Goal: Transaction & Acquisition: Book appointment/travel/reservation

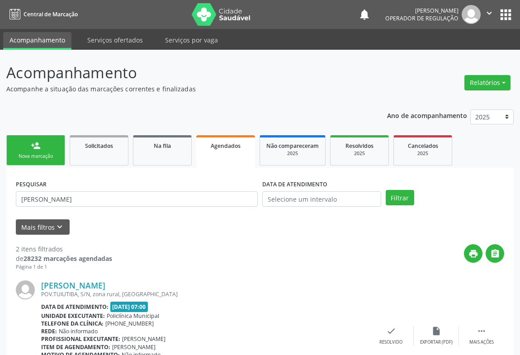
click at [56, 158] on div "Nova marcação" at bounding box center [35, 156] width 45 height 7
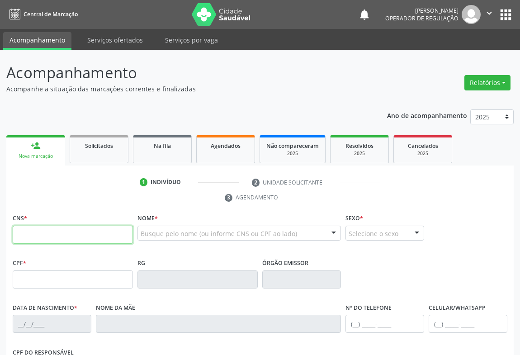
click at [107, 236] on input "text" at bounding box center [73, 235] width 120 height 18
click at [74, 237] on input "text" at bounding box center [73, 235] width 120 height 18
type input "705 0060 1064 6958"
type input "459.464.005-25"
type input "0247855987"
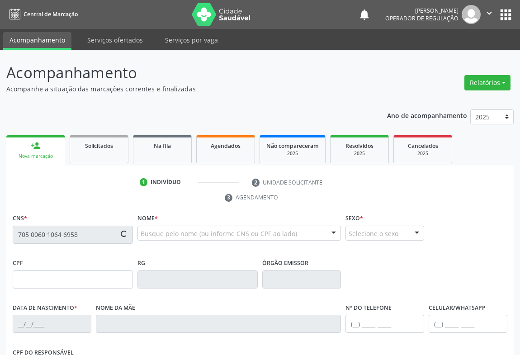
type input "02/04/1968"
type input "(74) 99195-7011"
type input "S/N"
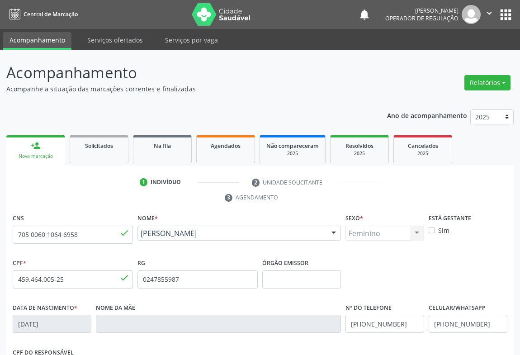
scroll to position [150, 0]
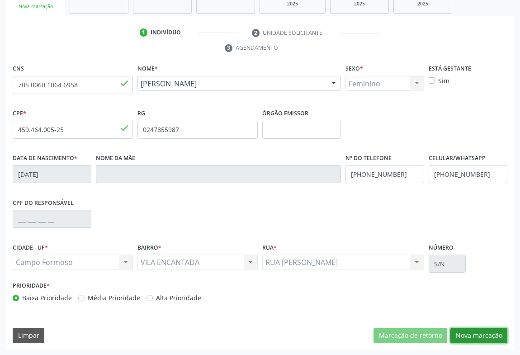
click at [463, 329] on button "Nova marcação" at bounding box center [478, 335] width 57 height 15
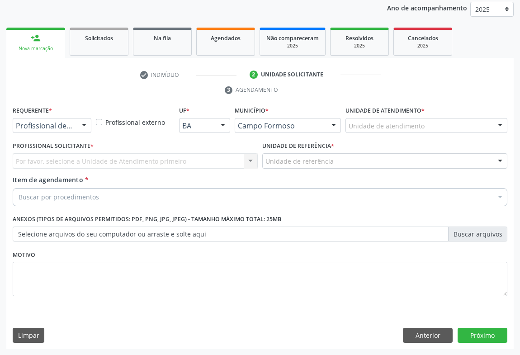
click at [77, 126] on div at bounding box center [84, 125] width 14 height 15
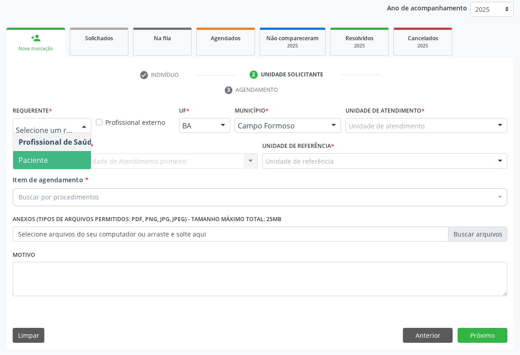
click at [59, 163] on span "Paciente" at bounding box center [57, 160] width 88 height 18
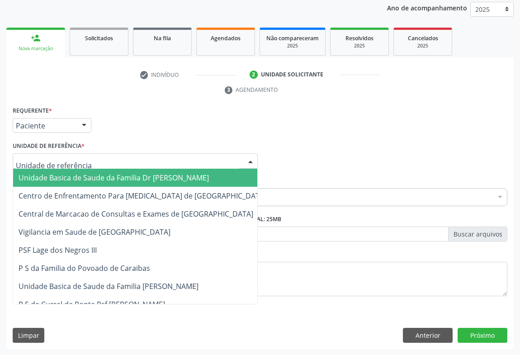
click at [119, 164] on div at bounding box center [135, 160] width 245 height 15
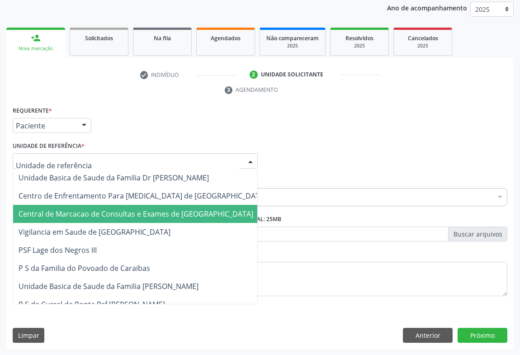
click at [134, 211] on span "Central de Marcacao de Consultas e Exames de [GEOGRAPHIC_DATA]" at bounding box center [136, 214] width 235 height 10
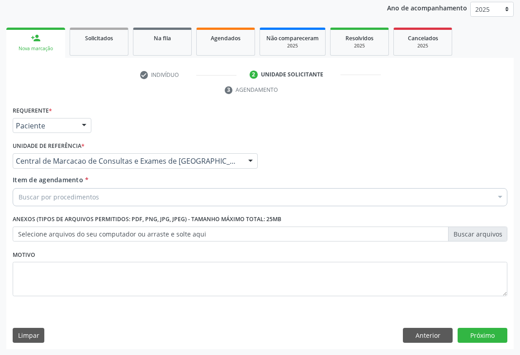
click at [169, 194] on div "Buscar por procedimentos" at bounding box center [260, 197] width 494 height 18
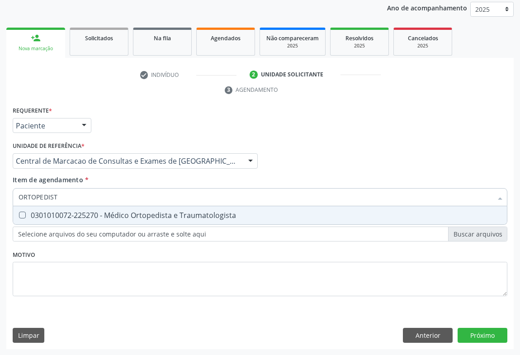
type input "ORTOPEDISTA"
click at [158, 211] on div "0301010072-225270 - Médico Ortopedista e Traumatologista" at bounding box center [260, 214] width 483 height 7
checkbox Traumatologista "true"
click at [166, 198] on input "ORTOPEDISTA" at bounding box center [256, 197] width 474 height 18
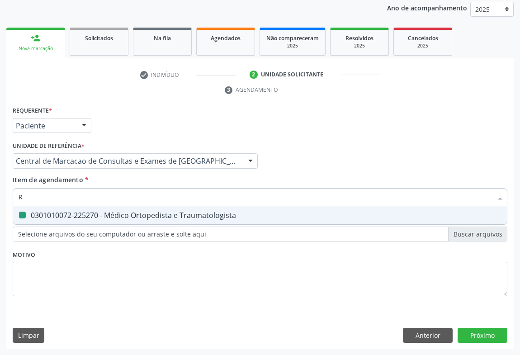
type input "RE"
checkbox Traumatologista "false"
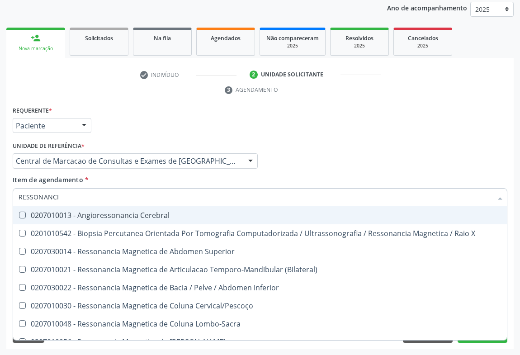
type input "RESSONANCIA"
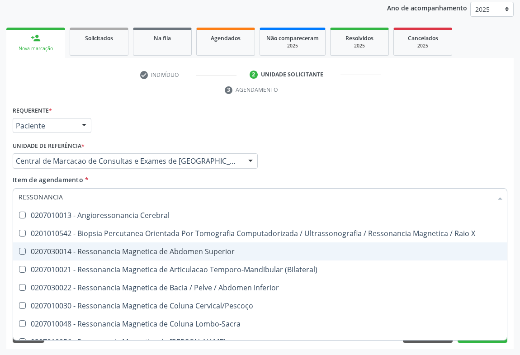
scroll to position [137, 0]
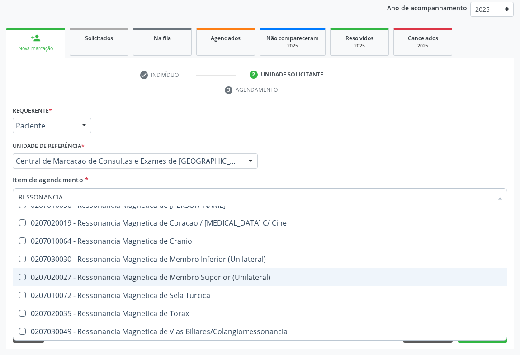
click at [189, 275] on div "0207020027 - Ressonancia Magnetica de Membro Superior (Unilateral)" at bounding box center [260, 276] width 483 height 7
checkbox \(Unilateral\) "true"
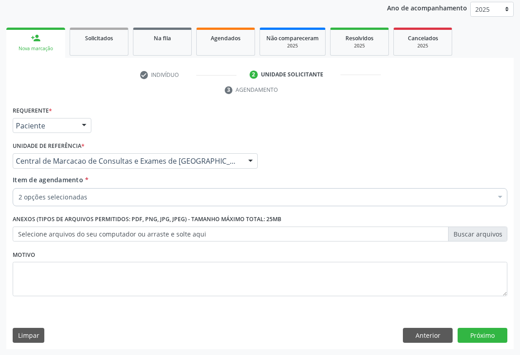
checkbox Traumatologista "true"
checkbox \(Unilateral\) "true"
checkbox Valvar "false"
click at [179, 203] on div "2 opções selecionadas" at bounding box center [260, 197] width 494 height 18
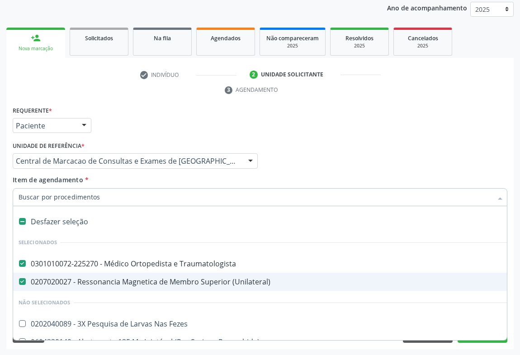
click at [169, 280] on div "0207020027 - Ressonancia Magnetica de Membro Superior (Unilateral)" at bounding box center [371, 281] width 704 height 7
checkbox \(Unilateral\) "false"
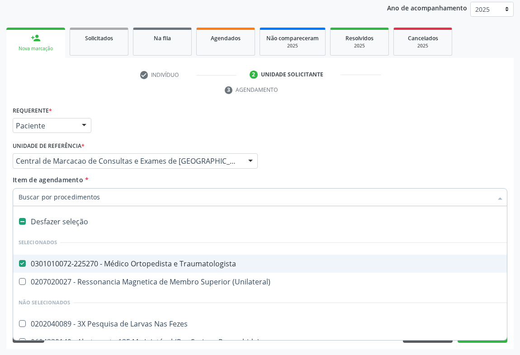
click at [149, 192] on input "Item de agendamento *" at bounding box center [256, 197] width 474 height 18
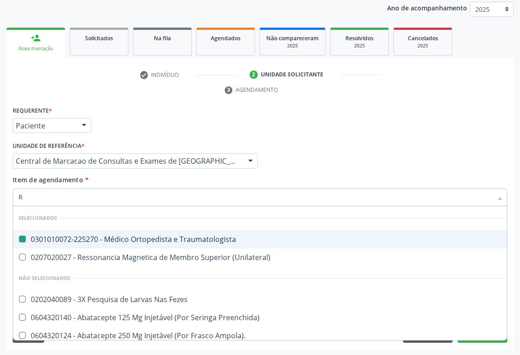
type input "RE"
checkbox Traumatologista "false"
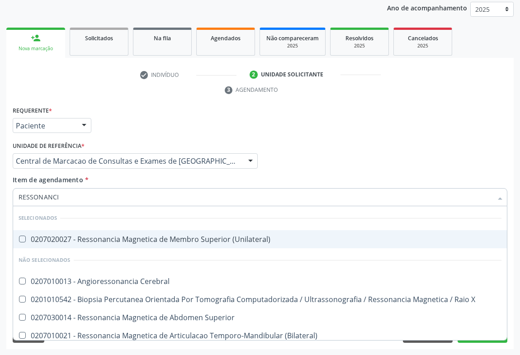
type input "RESSONANCIA"
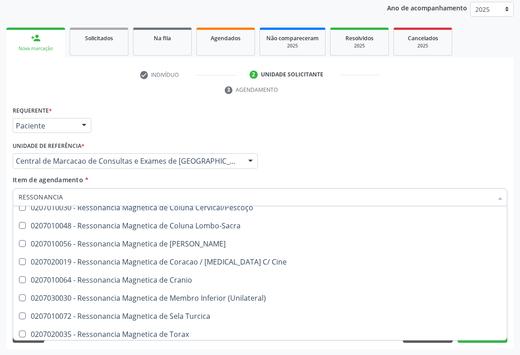
scroll to position [185, 0]
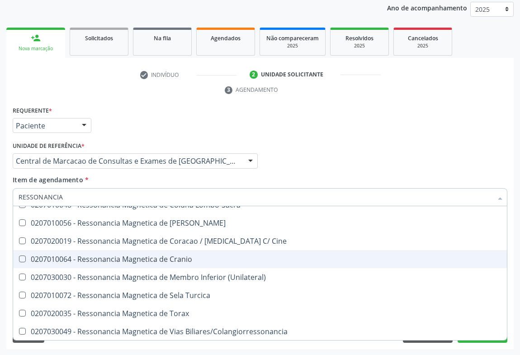
checkbox \(Unilateral\) "true"
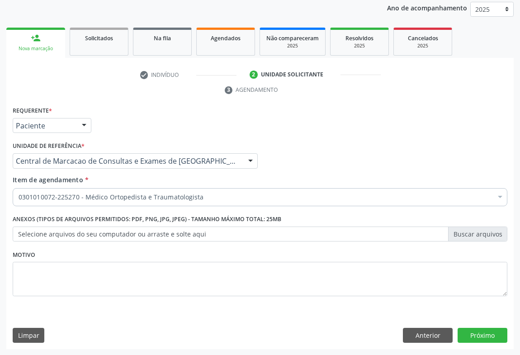
scroll to position [0, 0]
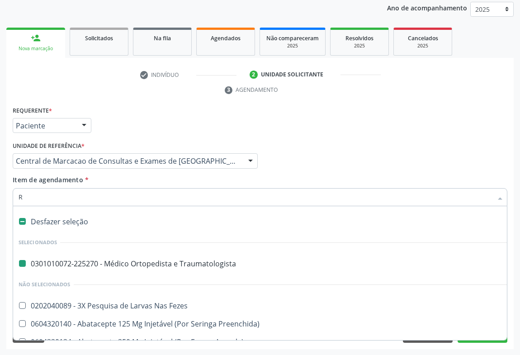
type input "RE"
checkbox Traumatologista "false"
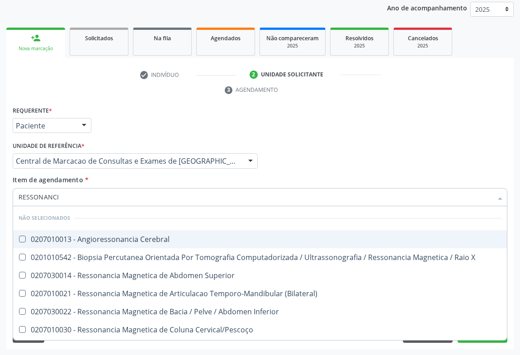
type input "RESSONANCIA"
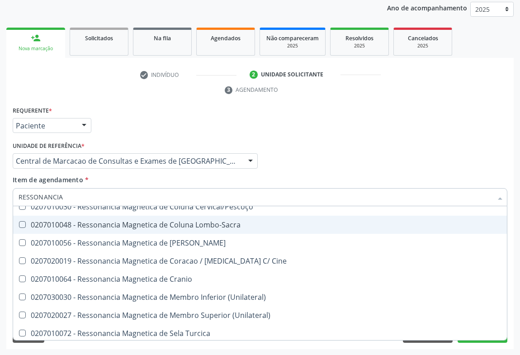
scroll to position [161, 0]
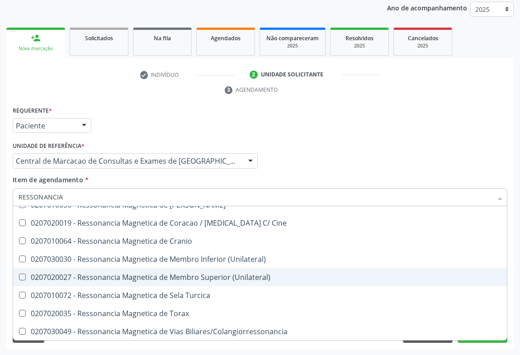
click at [219, 274] on div "0207020027 - Ressonancia Magnetica de Membro Superior (Unilateral)" at bounding box center [260, 276] width 483 height 7
checkbox \(Unilateral\) "true"
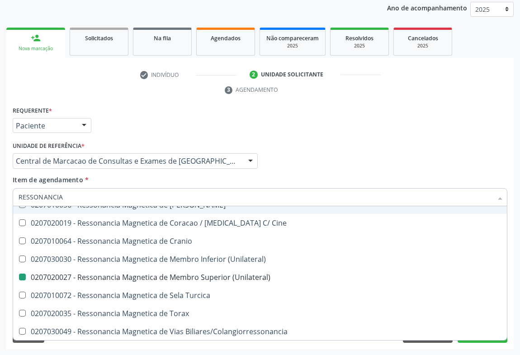
click at [329, 175] on div "Item de agendamento * RESSONANCIA Desfazer seleção Não selecionados 0207010013 …" at bounding box center [260, 189] width 494 height 28
checkbox Cerebral "true"
checkbox X "true"
checkbox \(Unilateral\) "false"
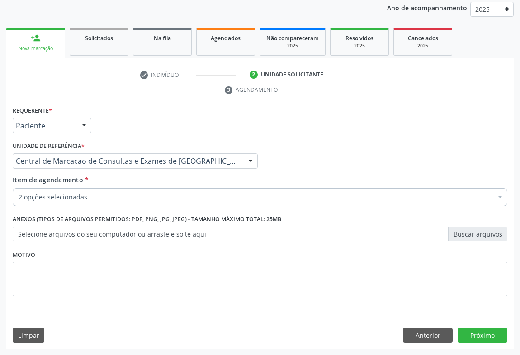
scroll to position [0, 0]
click at [481, 333] on button "Próximo" at bounding box center [482, 335] width 50 height 15
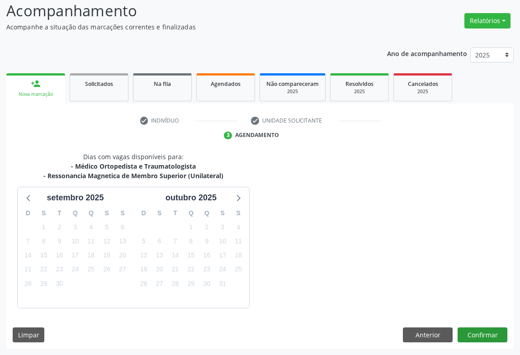
scroll to position [88, 0]
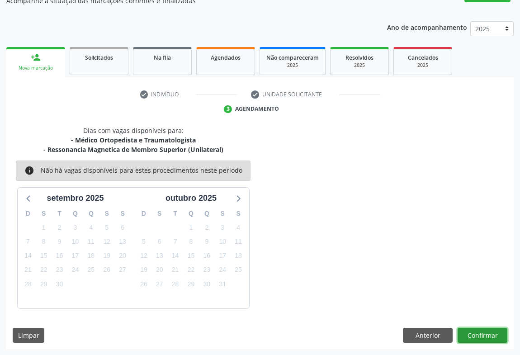
click at [470, 335] on button "Confirmar" at bounding box center [482, 335] width 50 height 15
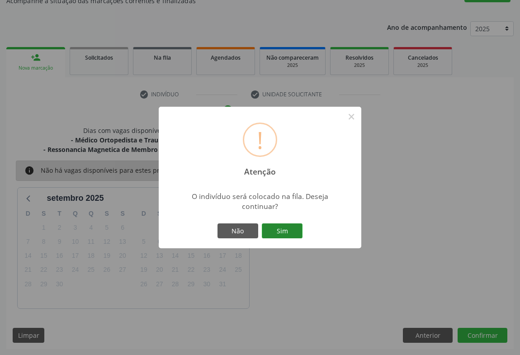
click at [284, 231] on button "Sim" at bounding box center [282, 230] width 41 height 15
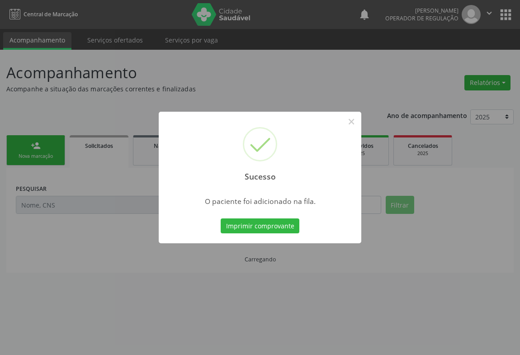
scroll to position [0, 0]
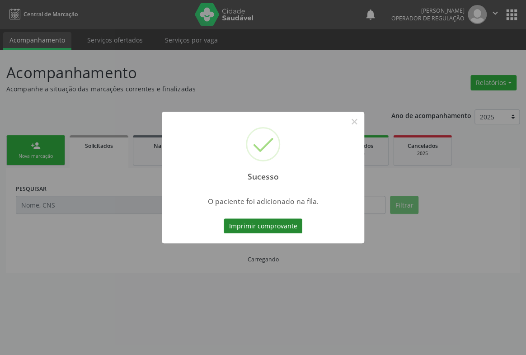
click at [295, 230] on button "Imprimir comprovante" at bounding box center [263, 225] width 79 height 15
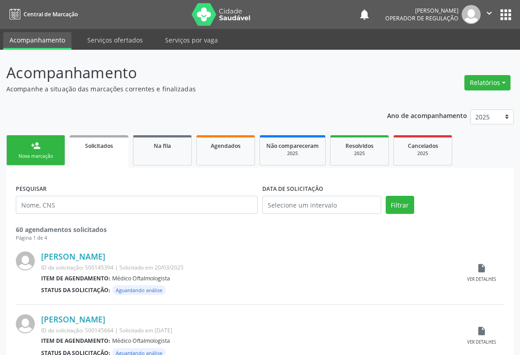
click at [41, 147] on link "person_add Nova marcação" at bounding box center [35, 150] width 59 height 30
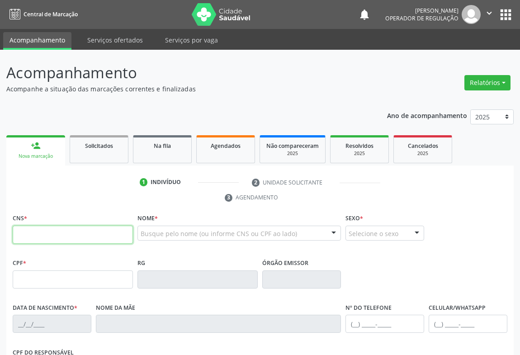
click at [56, 236] on input "text" at bounding box center [73, 235] width 120 height 18
type input "701 2060 3622 2417"
type input "14/04/1979"
type input "(74) 99906-0002"
type input "S/N"
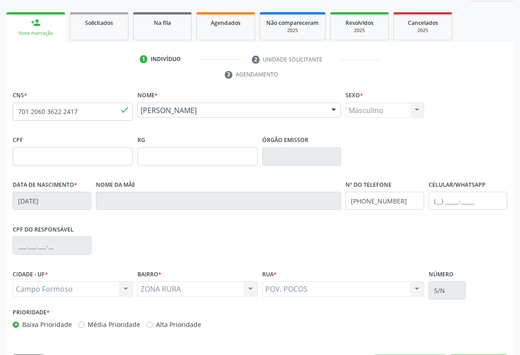
scroll to position [150, 0]
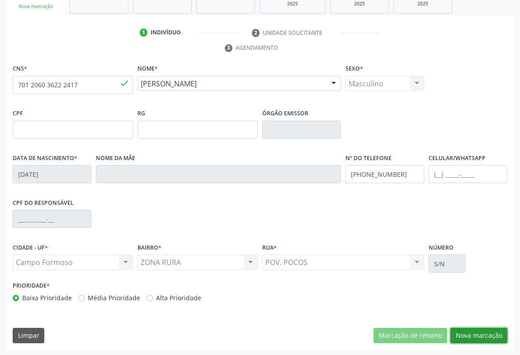
click at [476, 333] on button "Nova marcação" at bounding box center [478, 335] width 57 height 15
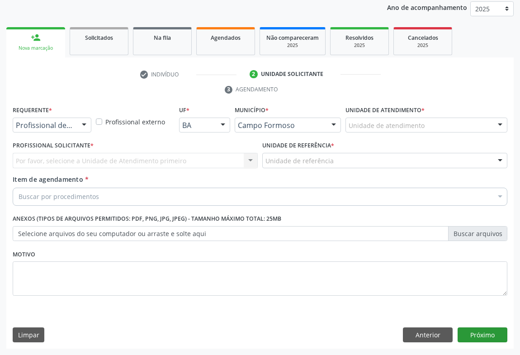
scroll to position [108, 0]
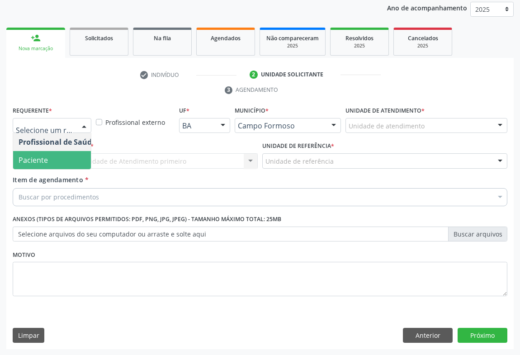
click at [41, 159] on span "Paciente" at bounding box center [33, 160] width 29 height 10
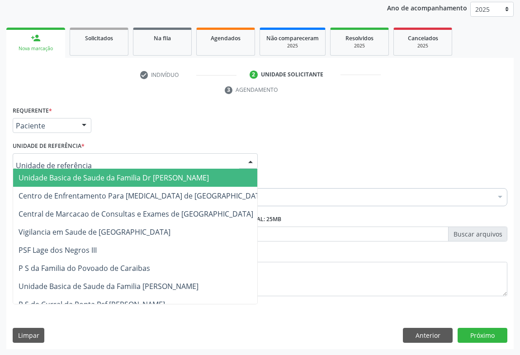
click at [88, 176] on span "Unidade Basica de Saude da Familia Dr [PERSON_NAME]" at bounding box center [114, 178] width 190 height 10
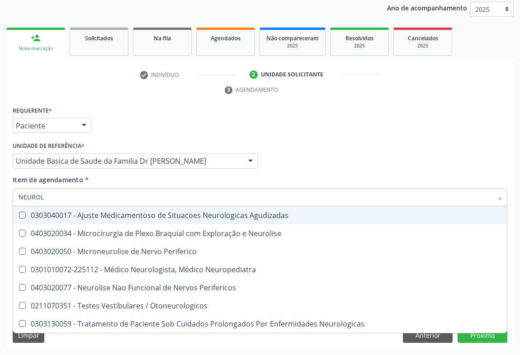
type input "NEUROLO"
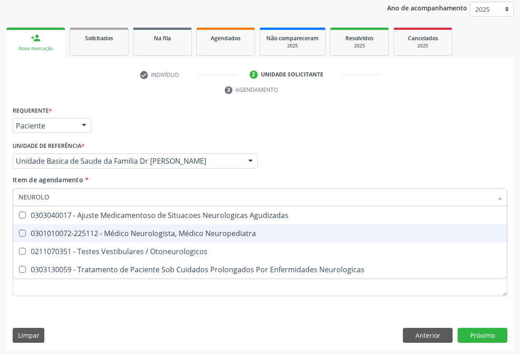
click at [118, 230] on div "0301010072-225112 - Médico Neurologista, Médico Neuropediatra" at bounding box center [260, 233] width 483 height 7
checkbox Neuropediatra "true"
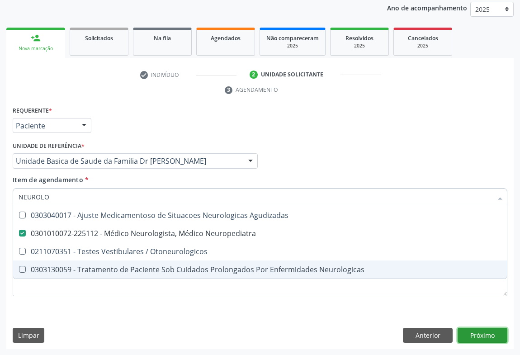
click at [481, 332] on div "Requerente * Paciente Profissional de Saúde Paciente Nenhum resultado encontrad…" at bounding box center [259, 226] width 507 height 245
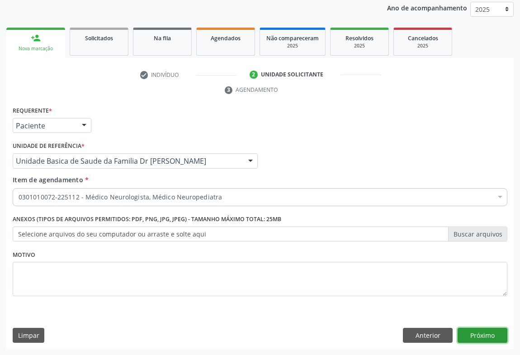
click at [481, 332] on button "Próximo" at bounding box center [482, 335] width 50 height 15
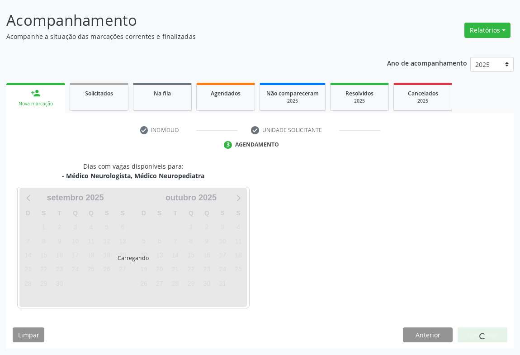
scroll to position [52, 0]
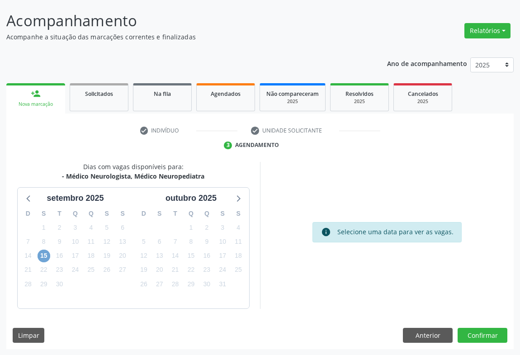
click at [42, 255] on span "15" at bounding box center [44, 255] width 13 height 13
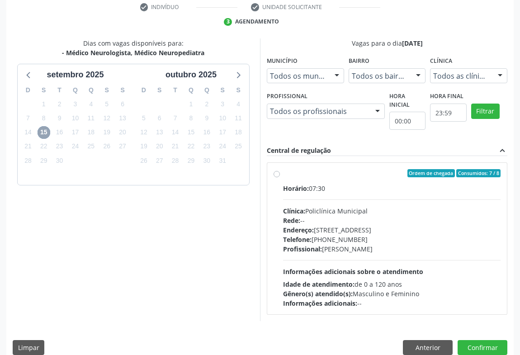
scroll to position [188, 0]
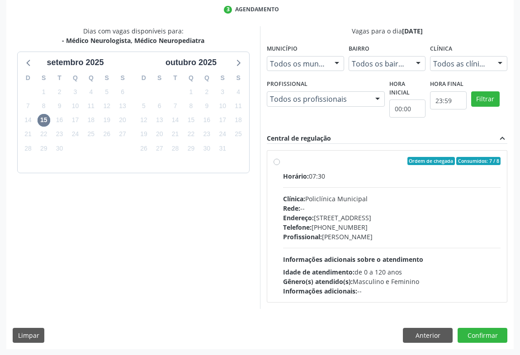
click at [338, 167] on label "Ordem de chegada Consumidos: 7 / 8 Horário: 07:30 Clínica: Policlínica Municipa…" at bounding box center [391, 226] width 217 height 139
click at [280, 165] on input "Ordem de chegada Consumidos: 7 / 8 Horário: 07:30 Clínica: Policlínica Municipa…" at bounding box center [276, 161] width 6 height 8
radio input "true"
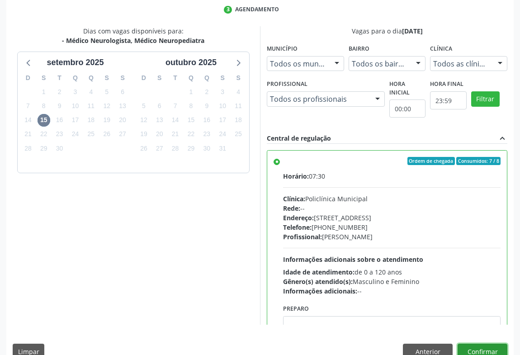
click at [480, 345] on button "Confirmar" at bounding box center [482, 350] width 50 height 15
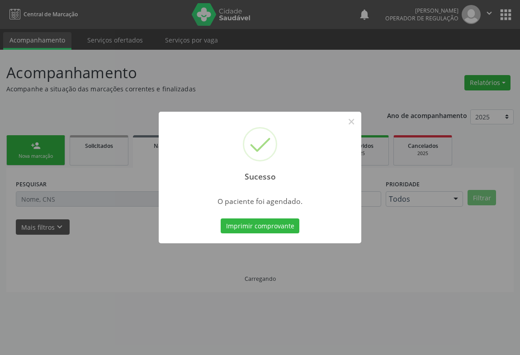
scroll to position [0, 0]
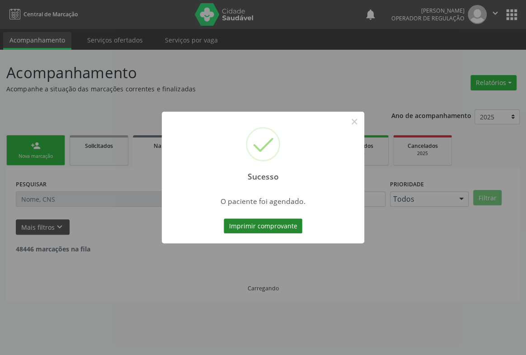
click at [265, 227] on button "Imprimir comprovante" at bounding box center [263, 225] width 79 height 15
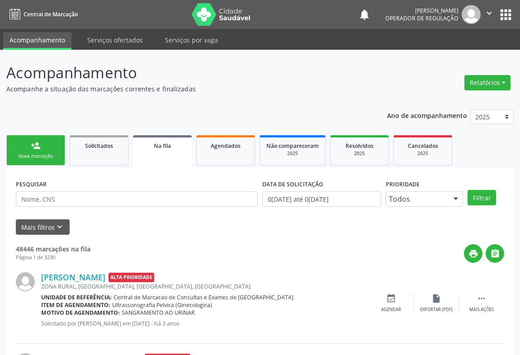
click at [45, 145] on link "person_add Nova marcação" at bounding box center [35, 150] width 59 height 30
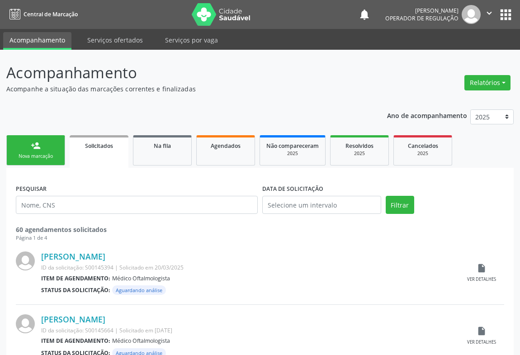
click at [37, 151] on link "person_add Nova marcação" at bounding box center [35, 150] width 59 height 30
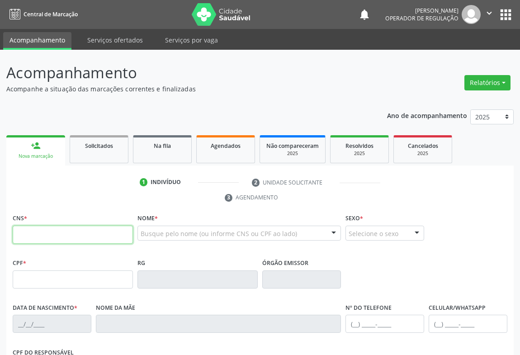
click at [48, 231] on input "text" at bounding box center [73, 235] width 120 height 18
type input "706 4086 4303 3286"
type input "2093999960"
type input "30/08/1994"
type input "(74) 99118-4917"
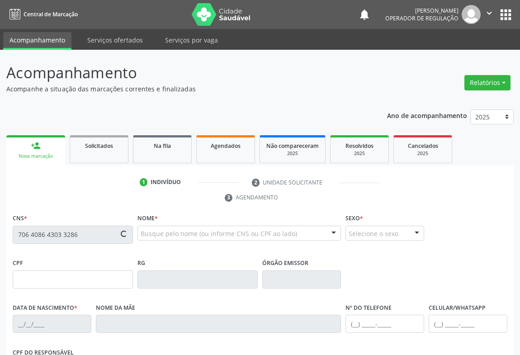
type input "(74) 99118-4917"
type input "sn"
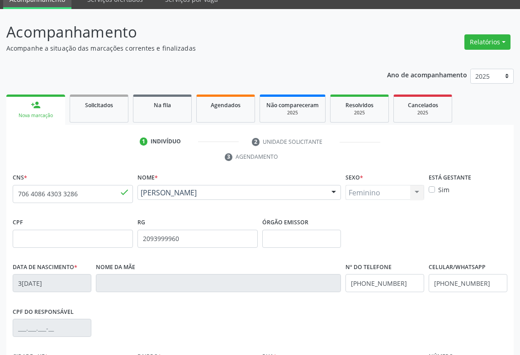
scroll to position [150, 0]
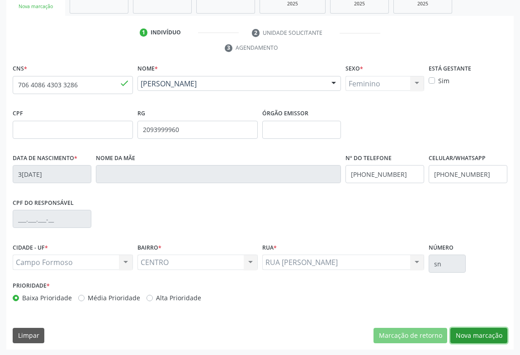
click at [475, 332] on button "Nova marcação" at bounding box center [478, 335] width 57 height 15
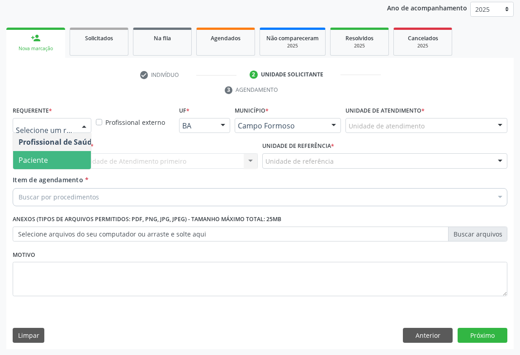
click at [48, 157] on span "Paciente" at bounding box center [57, 160] width 88 height 18
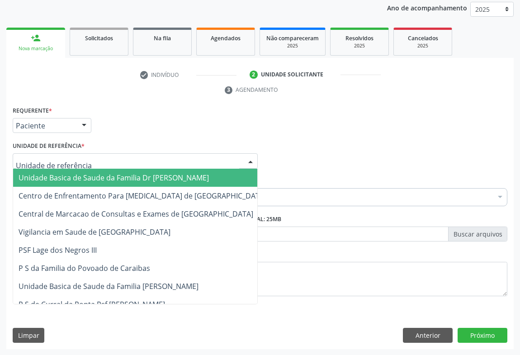
click at [94, 179] on span "Unidade Basica de Saude da Familia Dr [PERSON_NAME]" at bounding box center [114, 178] width 190 height 10
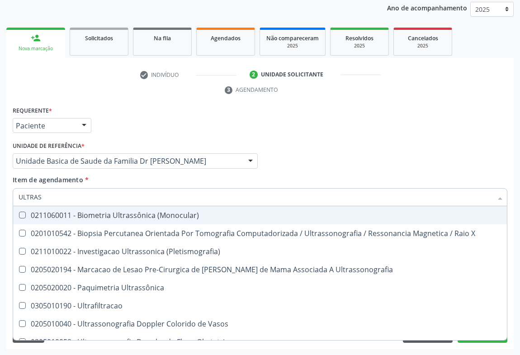
type input "ULTRASS"
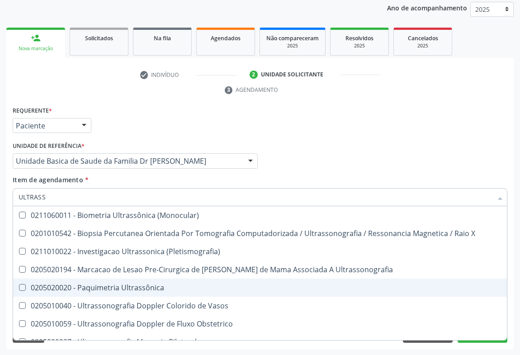
scroll to position [82, 0]
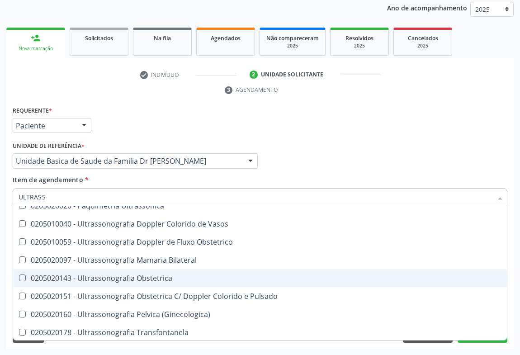
drag, startPoint x: 179, startPoint y: 274, endPoint x: 183, endPoint y: 271, distance: 5.5
click at [181, 273] on span "0205020143 - Ultrassonografia Obstetrica" at bounding box center [259, 278] width 493 height 18
checkbox Obstetrica "true"
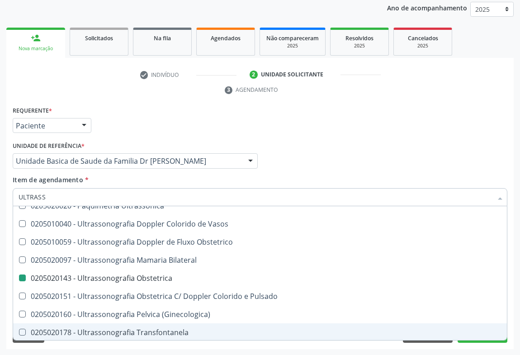
click at [512, 320] on div "Requerente * Paciente Profissional de Saúde Paciente Nenhum resultado encontrad…" at bounding box center [259, 226] width 507 height 245
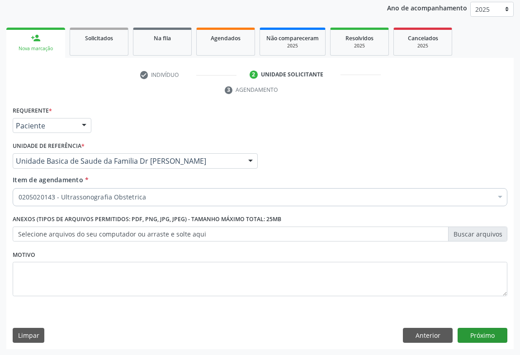
scroll to position [0, 0]
click at [485, 333] on button "Próximo" at bounding box center [482, 335] width 50 height 15
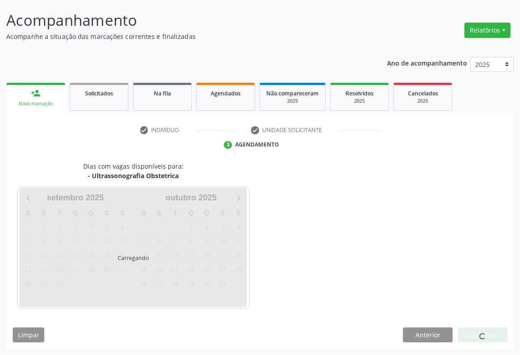
scroll to position [52, 0]
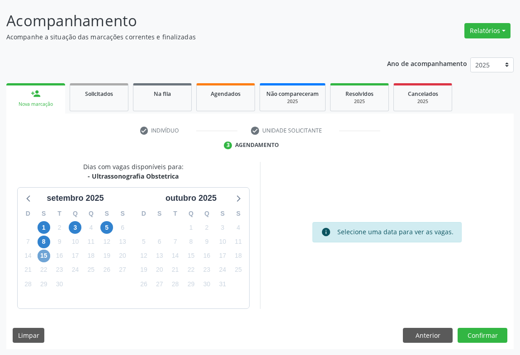
click at [45, 254] on span "15" at bounding box center [44, 255] width 13 height 13
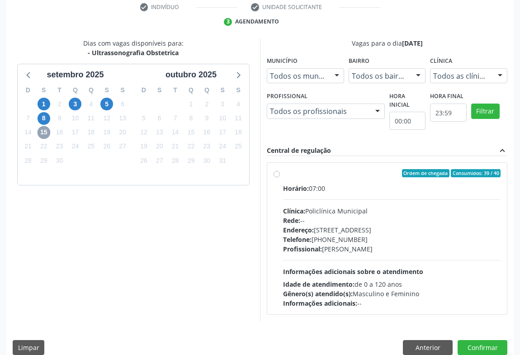
scroll to position [188, 0]
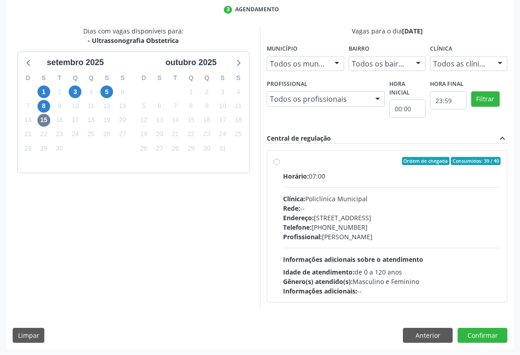
click at [304, 159] on div "Ordem de chegada Consumidos: 39 / 40" at bounding box center [391, 161] width 217 height 8
click at [280, 159] on input "Ordem de chegada Consumidos: 39 / 40 Horário: 07:00 Clínica: Policlínica Munici…" at bounding box center [276, 161] width 6 height 8
radio input "true"
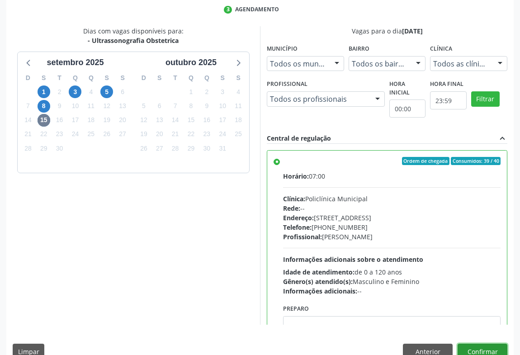
click at [481, 348] on button "Confirmar" at bounding box center [482, 350] width 50 height 15
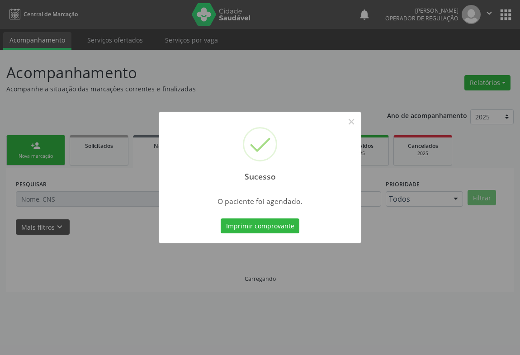
scroll to position [0, 0]
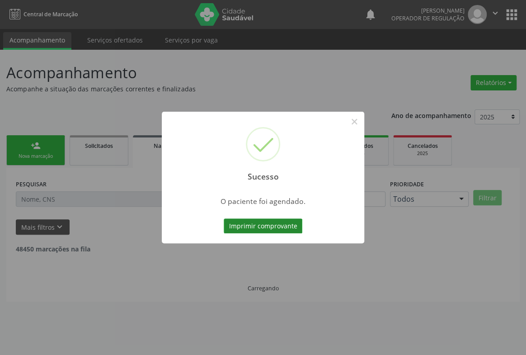
click at [249, 226] on button "Imprimir comprovante" at bounding box center [263, 225] width 79 height 15
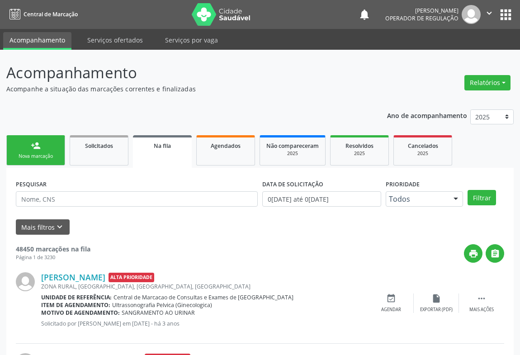
click at [40, 153] on div "Nova marcação" at bounding box center [35, 156] width 45 height 7
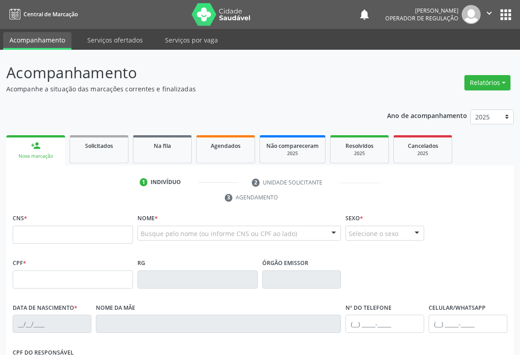
click at [487, 9] on icon "" at bounding box center [489, 13] width 10 height 10
